Goal: Task Accomplishment & Management: Manage account settings

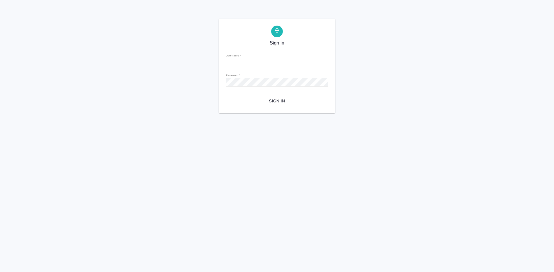
type input "[EMAIL_ADDRESS][DOMAIN_NAME]"
click at [198, 79] on div "Sign in Username   * [EMAIL_ADDRESS][DOMAIN_NAME] Password   * urlPath   * / Si…" at bounding box center [277, 66] width 554 height 95
click at [226, 96] on button "Sign in" at bounding box center [277, 101] width 103 height 11
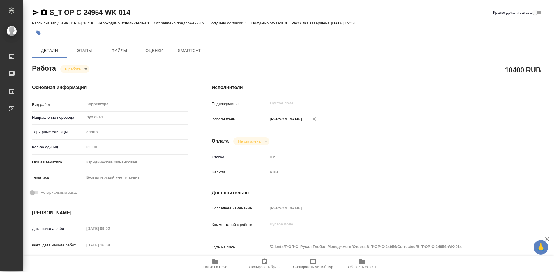
type textarea "x"
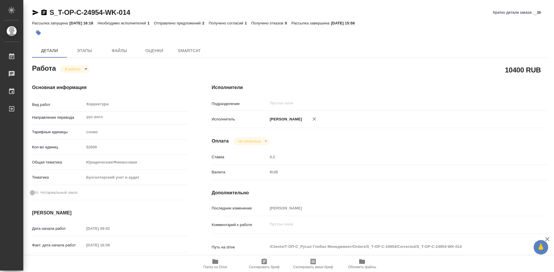
type textarea "x"
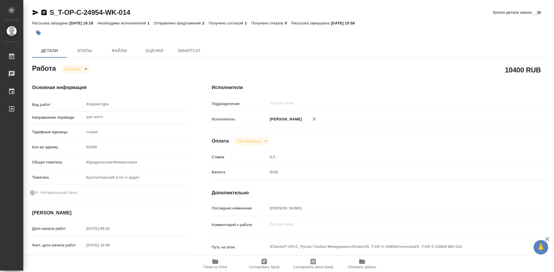
type textarea "x"
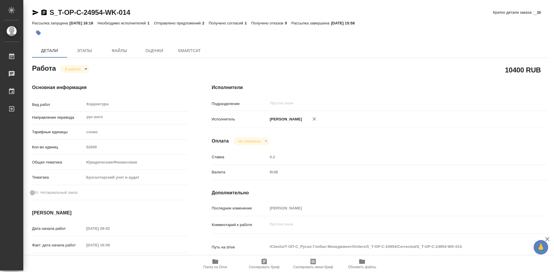
type textarea "x"
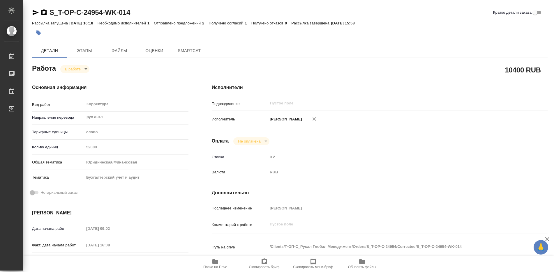
type textarea "x"
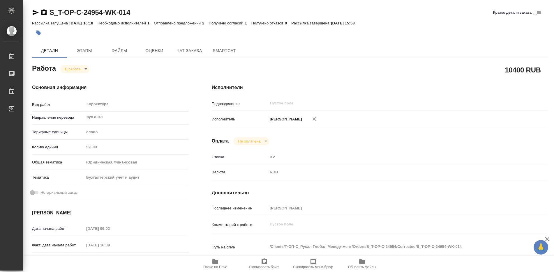
type textarea "x"
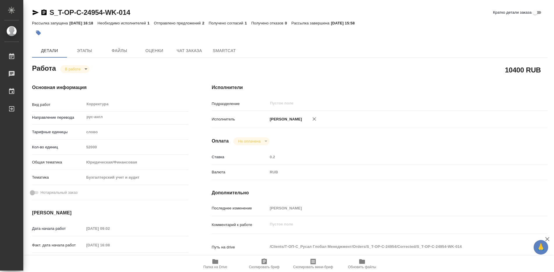
type textarea "x"
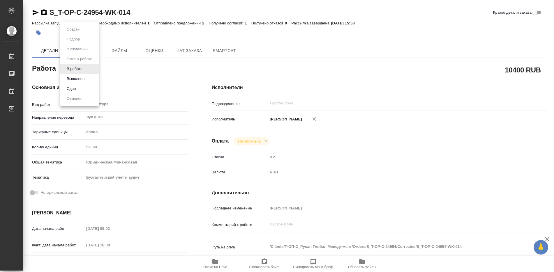
click at [87, 70] on body "🙏 .cls-1 fill:#fff; AWATERA Soldatenkova Tatyana Работы Чаты График Выйти S_T-O…" at bounding box center [277, 136] width 554 height 272
click at [74, 78] on button "Выполнен" at bounding box center [75, 79] width 21 height 6
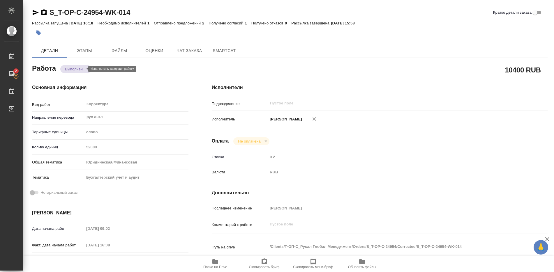
type textarea "x"
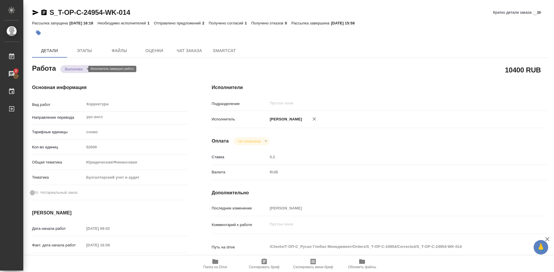
type textarea "x"
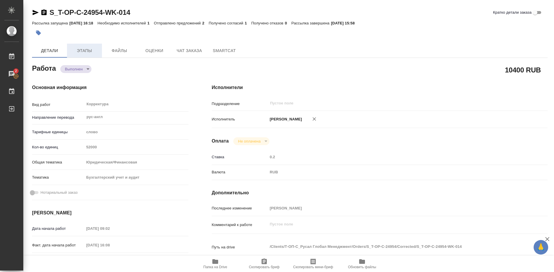
click at [87, 52] on span "Этапы" at bounding box center [85, 50] width 28 height 7
type textarea "x"
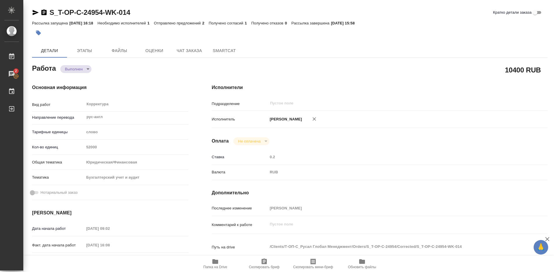
type textarea "x"
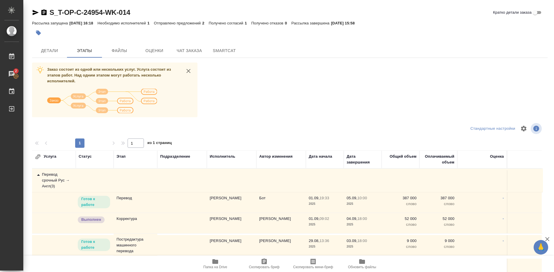
scroll to position [24, 0]
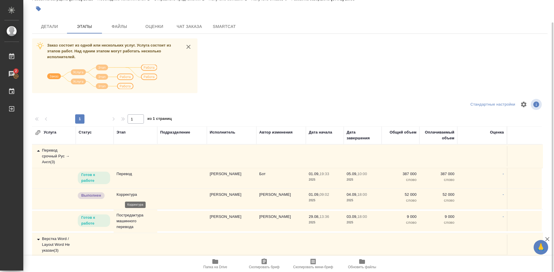
click at [123, 196] on p "Корректура" at bounding box center [136, 195] width 38 height 6
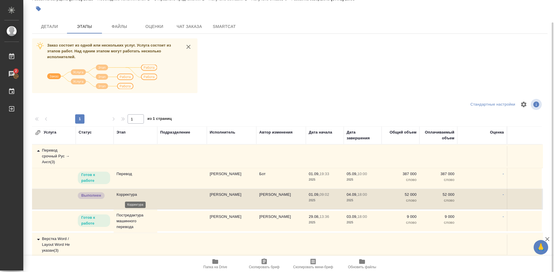
click at [135, 193] on p "Корректура" at bounding box center [136, 195] width 38 height 6
click at [131, 193] on p "Корректура" at bounding box center [136, 195] width 38 height 6
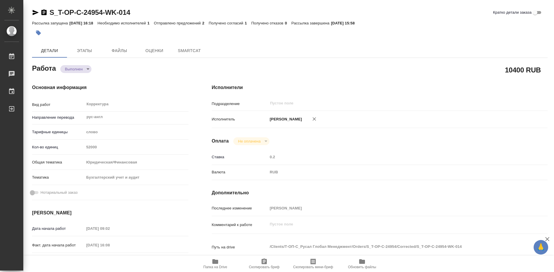
type textarea "x"
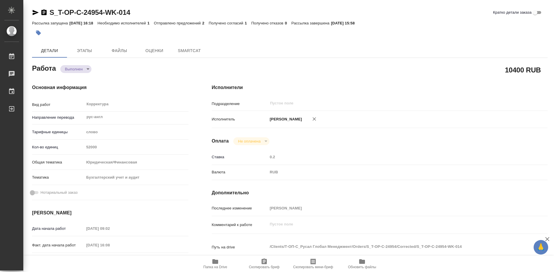
type textarea "x"
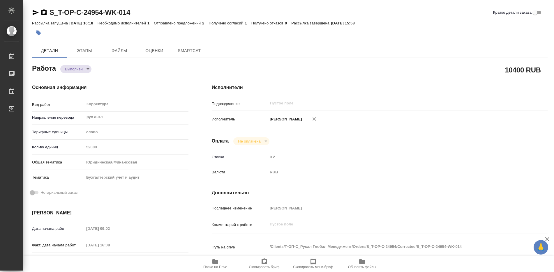
type textarea "x"
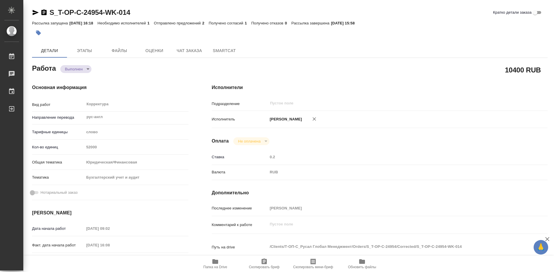
type textarea "x"
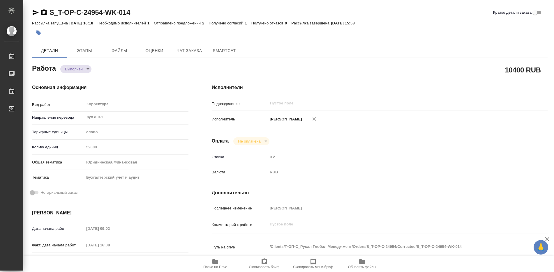
type textarea "x"
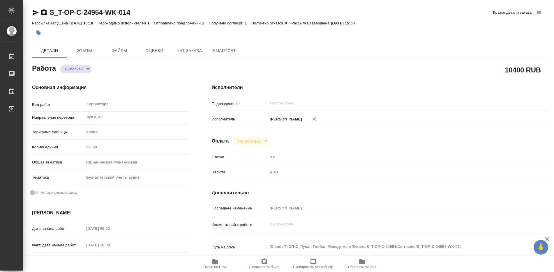
type textarea "x"
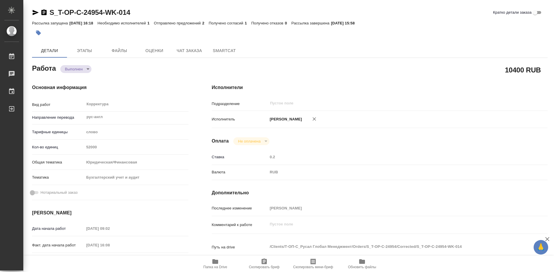
type textarea "x"
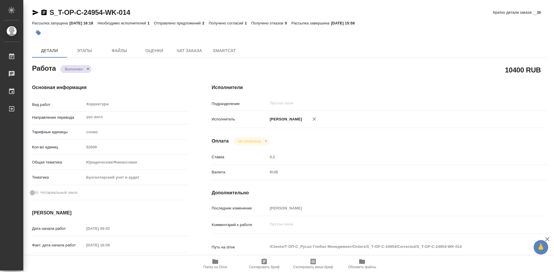
type textarea "x"
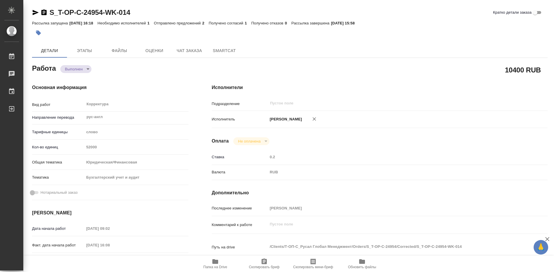
click at [218, 262] on icon "button" at bounding box center [215, 262] width 6 height 5
type textarea "x"
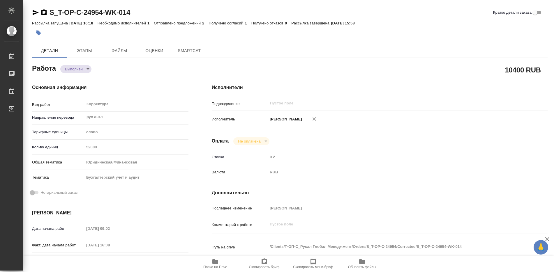
type textarea "x"
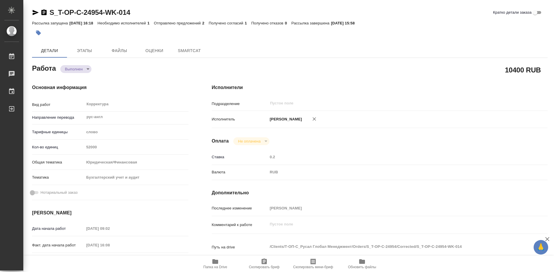
type textarea "x"
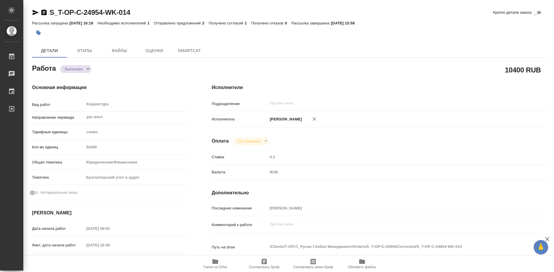
type textarea "x"
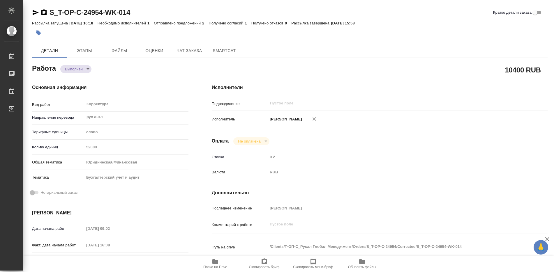
type textarea "x"
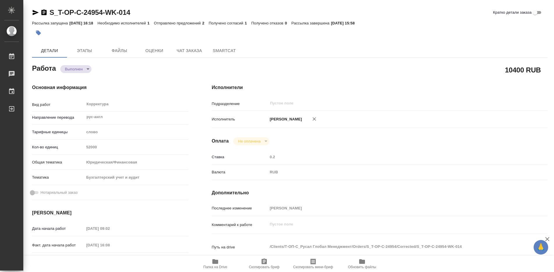
type textarea "x"
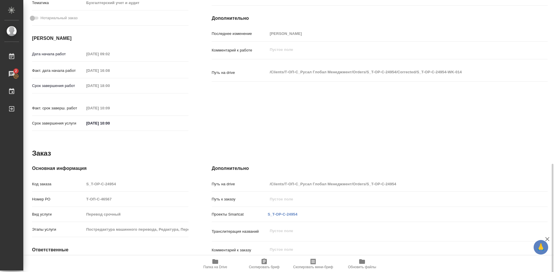
scroll to position [218, 0]
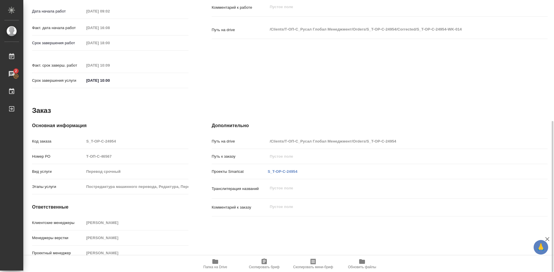
click at [215, 263] on icon "button" at bounding box center [215, 262] width 6 height 5
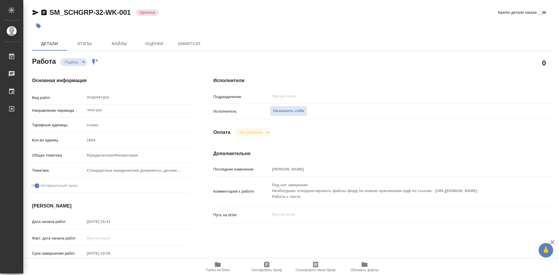
type textarea "x"
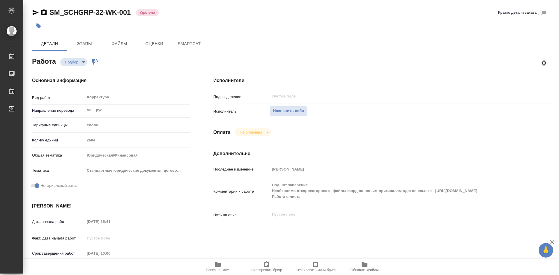
type textarea "x"
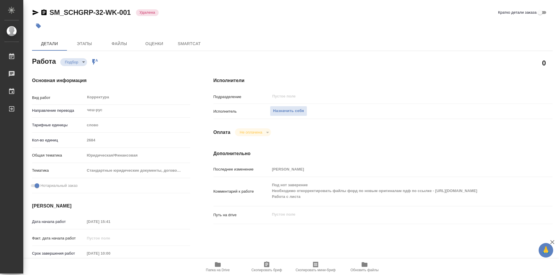
type textarea "x"
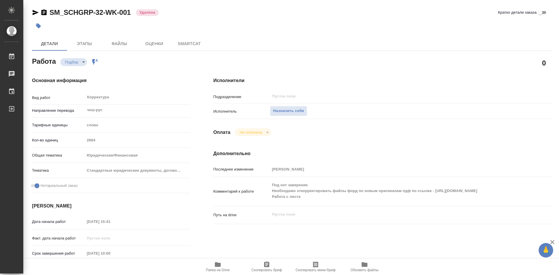
type textarea "x"
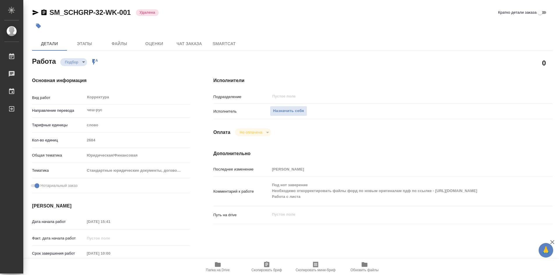
type textarea "x"
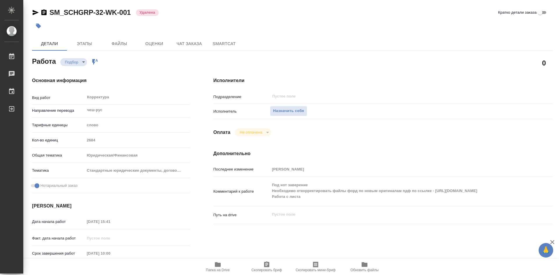
type textarea "x"
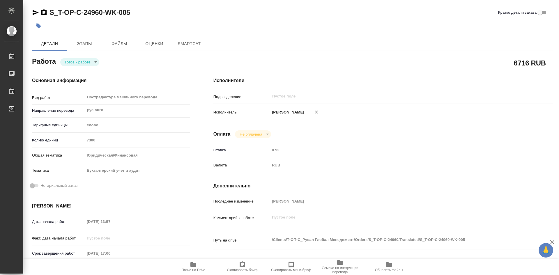
type textarea "x"
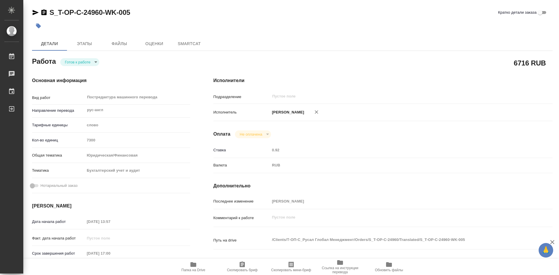
type textarea "x"
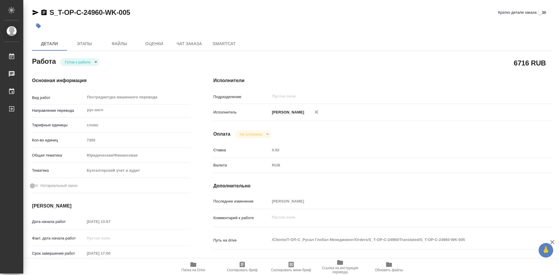
type textarea "x"
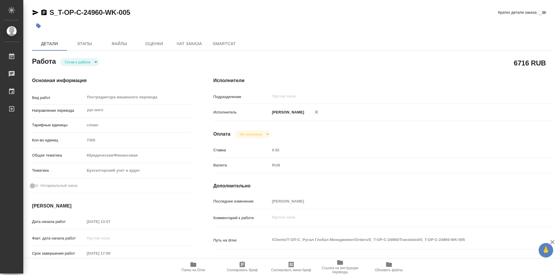
click at [95, 64] on body "🙏 .cls-1 fill:#fff; AWATERA Soldatenkova Tatyana Работы Чаты График Выйти S_T-O…" at bounding box center [279, 137] width 559 height 275
type textarea "x"
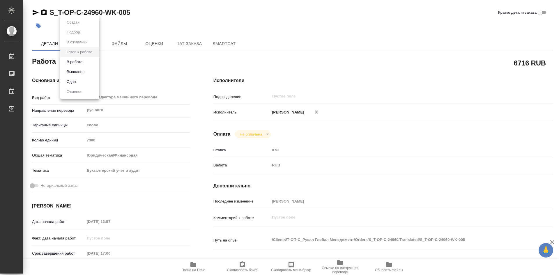
type textarea "x"
click at [80, 64] on button "В работе" at bounding box center [74, 62] width 19 height 6
type textarea "x"
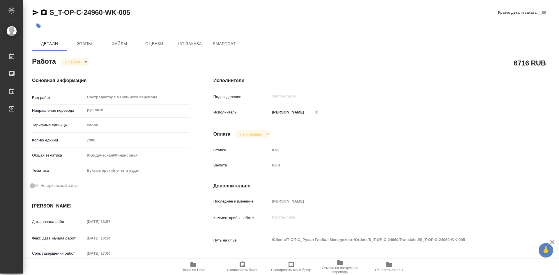
type textarea "x"
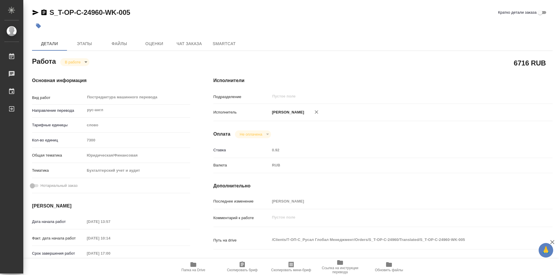
type textarea "x"
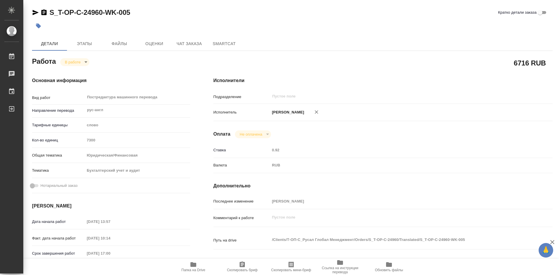
type textarea "x"
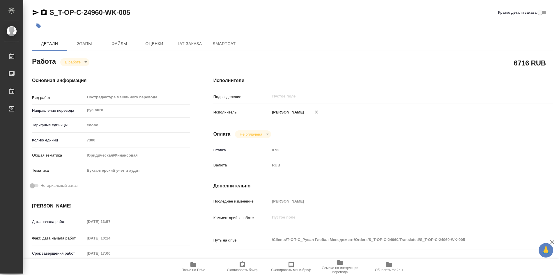
type textarea "x"
click at [84, 63] on body "🙏 .cls-1 fill:#fff; AWATERA Soldatenkova Tatyana Работы 2 Чаты График Выйти S_T…" at bounding box center [279, 137] width 559 height 275
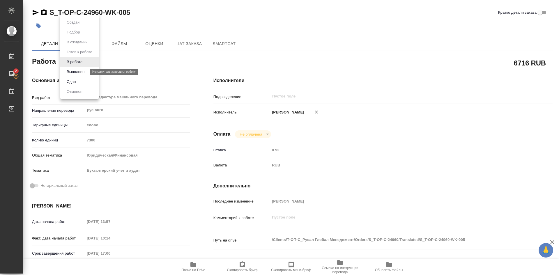
click at [74, 73] on button "Выполнен" at bounding box center [75, 72] width 21 height 6
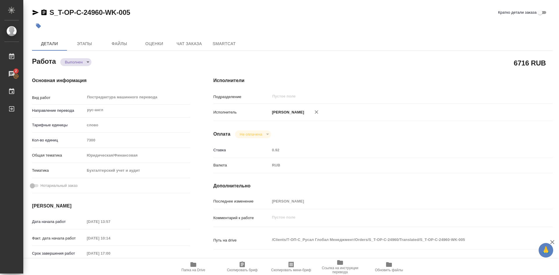
type textarea "x"
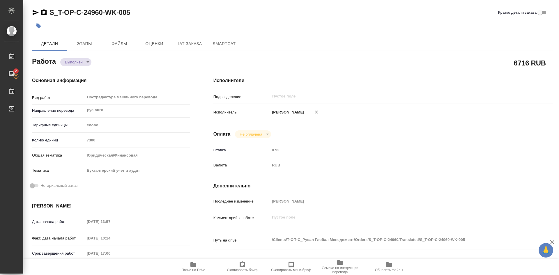
type textarea "x"
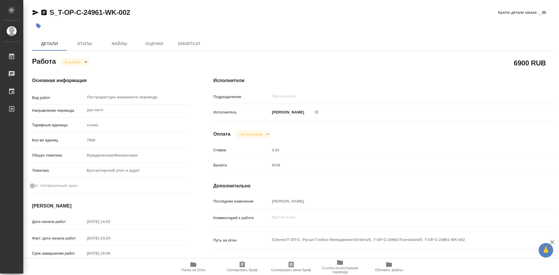
type textarea "x"
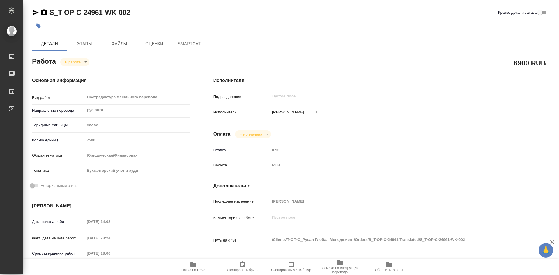
type textarea "x"
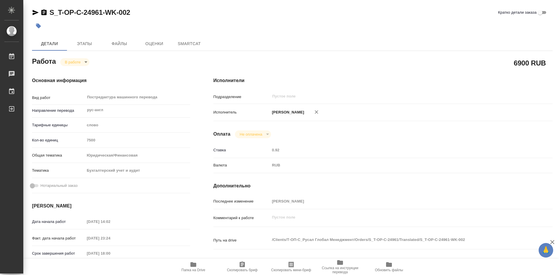
type textarea "x"
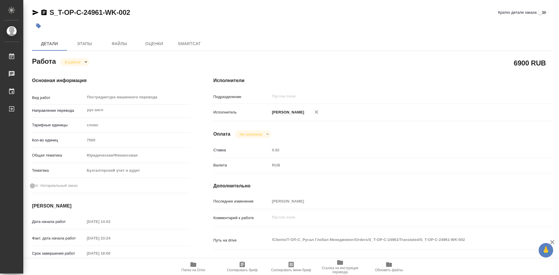
type textarea "x"
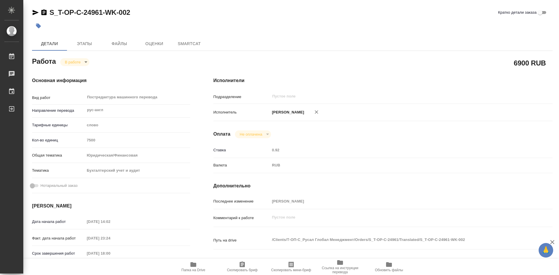
click at [87, 63] on body "🙏 .cls-1 fill:#fff; AWATERA [PERSON_NAME] Работы Чаты График Выйти S_T-OP-C-249…" at bounding box center [279, 137] width 559 height 275
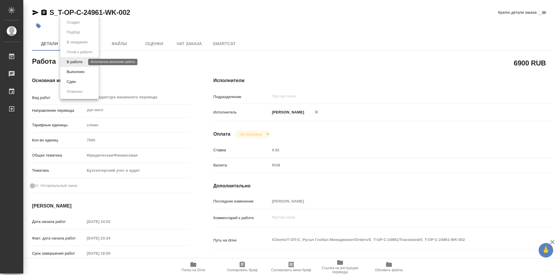
click at [76, 62] on button "В работе" at bounding box center [74, 62] width 19 height 6
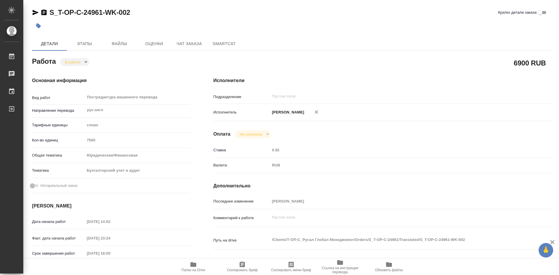
type textarea "x"
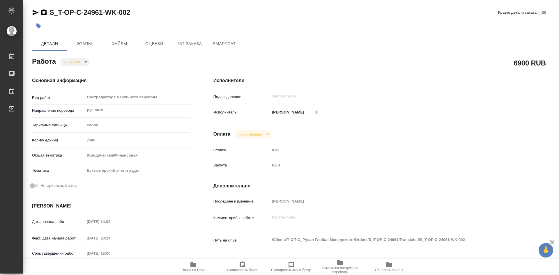
type textarea "x"
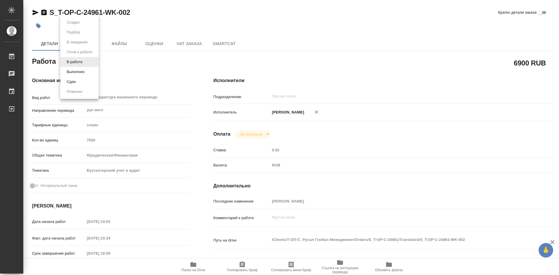
click at [85, 61] on body "🙏 .cls-1 fill:#fff; AWATERA [PERSON_NAME] Работы Чаты График Выйти S_T-OP-C-249…" at bounding box center [279, 137] width 559 height 275
click at [78, 71] on button "Выполнен" at bounding box center [75, 72] width 21 height 6
type textarea "x"
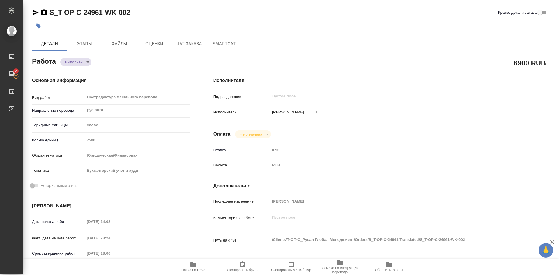
type textarea "x"
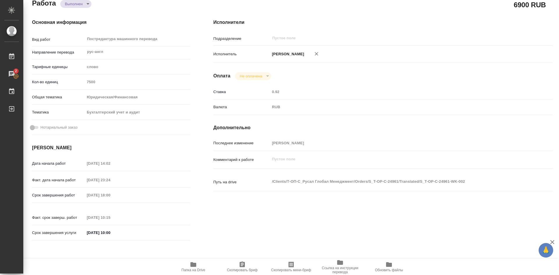
type textarea "x"
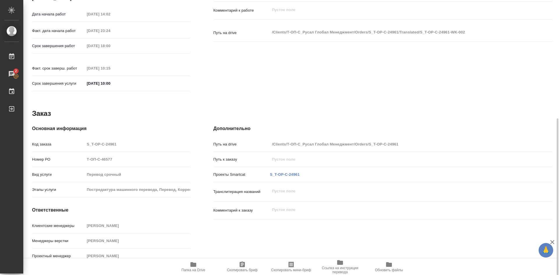
scroll to position [91, 0]
